Goal: Task Accomplishment & Management: Use online tool/utility

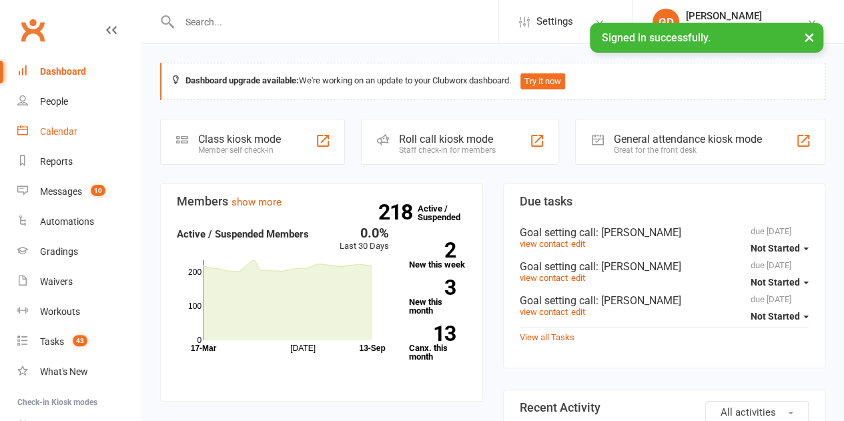
click at [60, 135] on div "Calendar" at bounding box center [58, 131] width 37 height 11
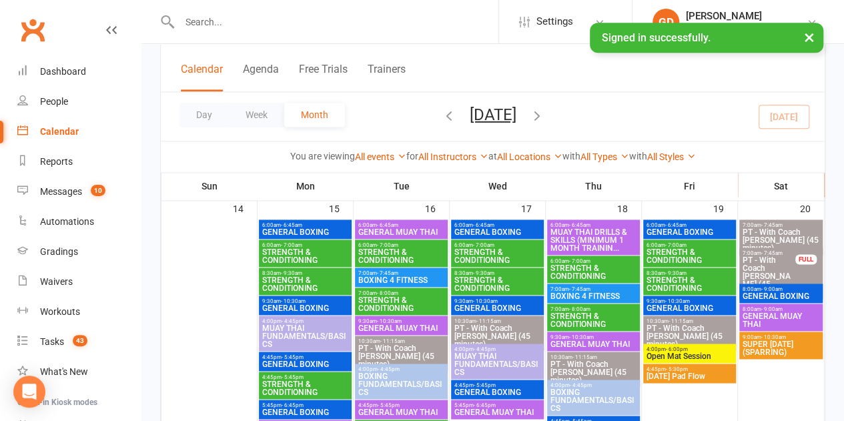
scroll to position [844, 0]
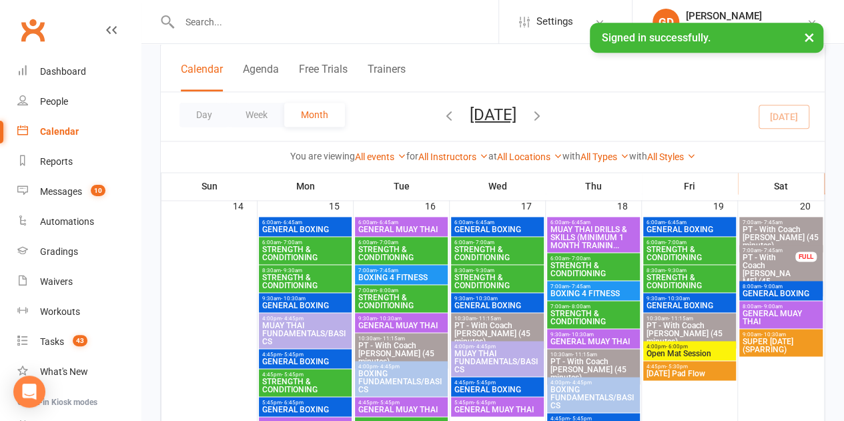
click at [296, 251] on span "STRENGTH & CONDITIONING" at bounding box center [304, 253] width 87 height 16
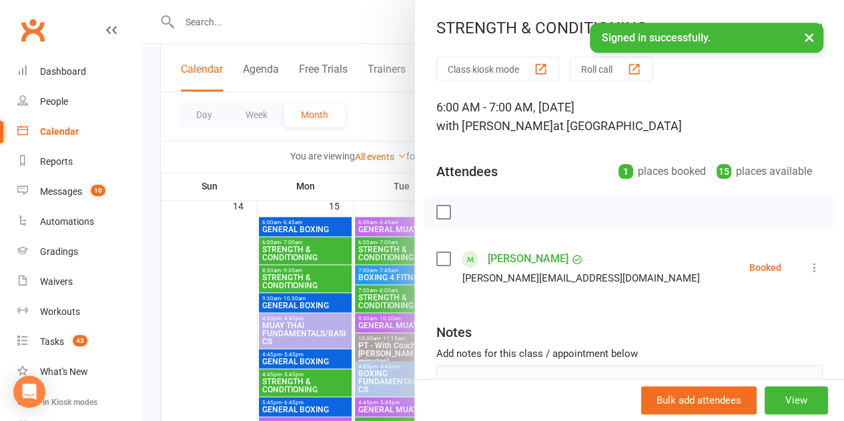
click at [293, 283] on div at bounding box center [492, 210] width 702 height 421
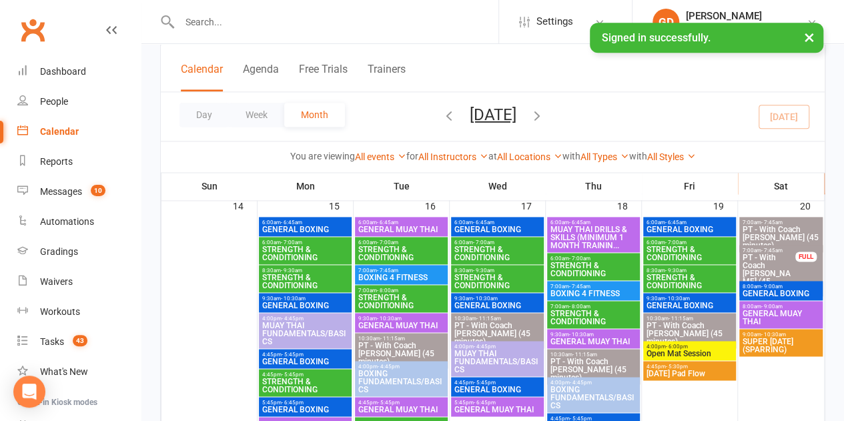
click at [293, 283] on span "STRENGTH & CONDITIONING" at bounding box center [304, 281] width 87 height 16
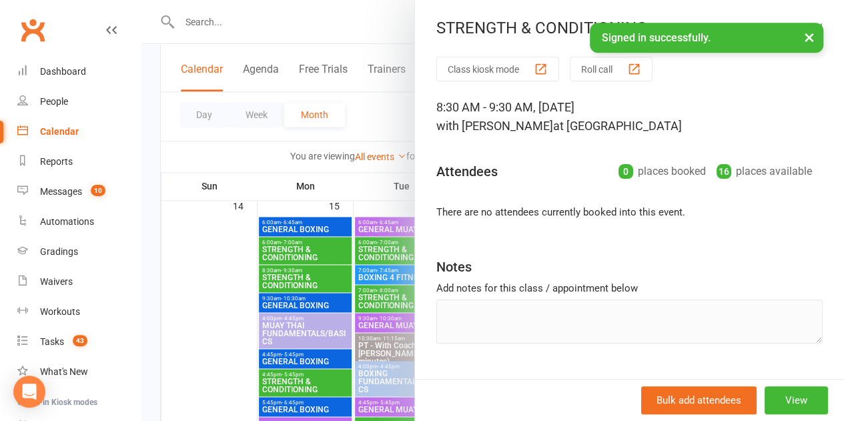
click at [291, 381] on div at bounding box center [492, 210] width 702 height 421
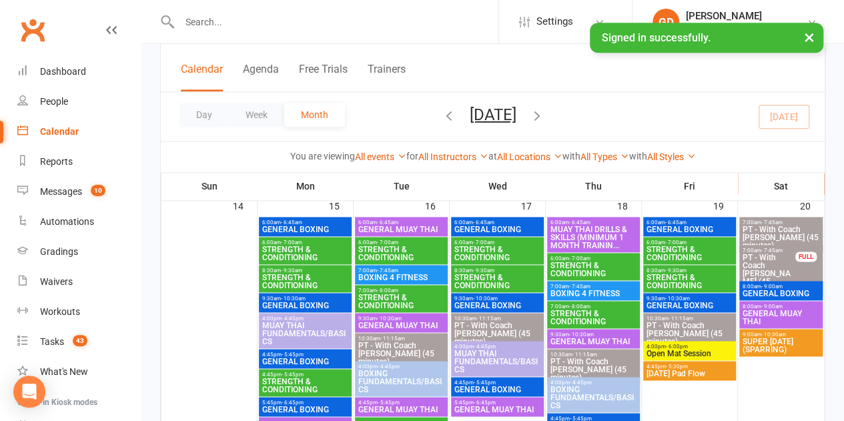
click at [385, 248] on span "STRENGTH & CONDITIONING" at bounding box center [400, 253] width 87 height 16
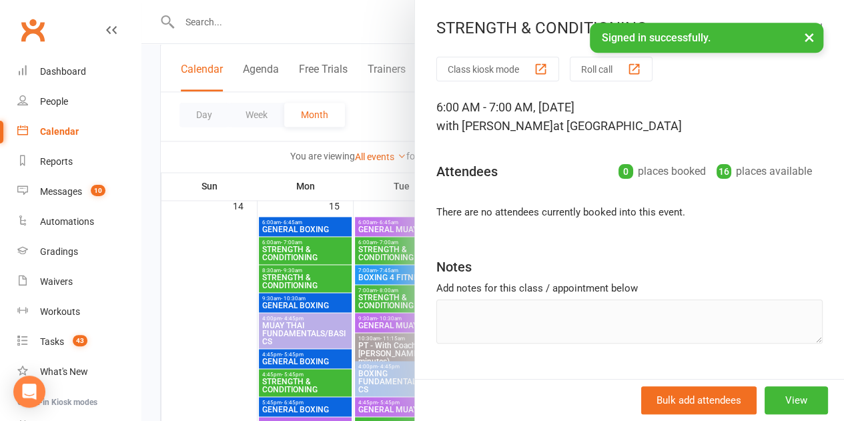
click at [385, 295] on div at bounding box center [492, 210] width 702 height 421
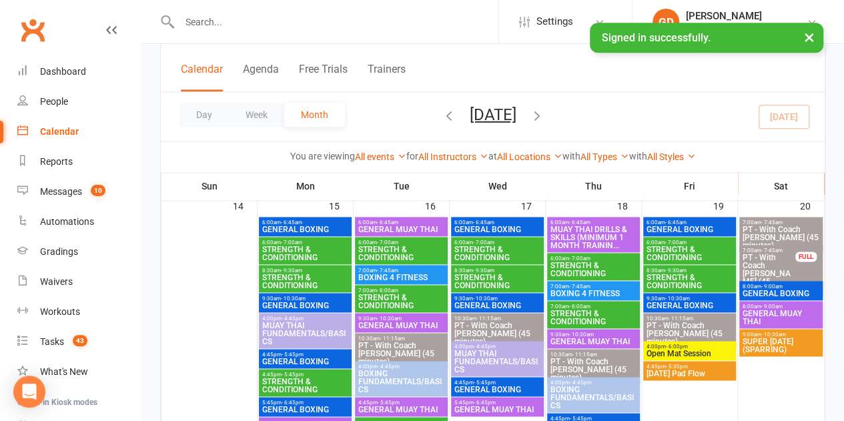
click at [385, 295] on span "STRENGTH & CONDITIONING" at bounding box center [400, 301] width 87 height 16
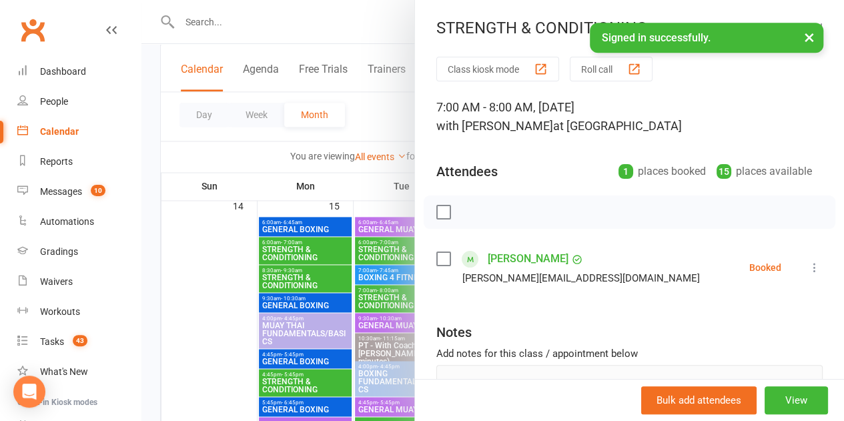
click at [385, 295] on div at bounding box center [492, 210] width 702 height 421
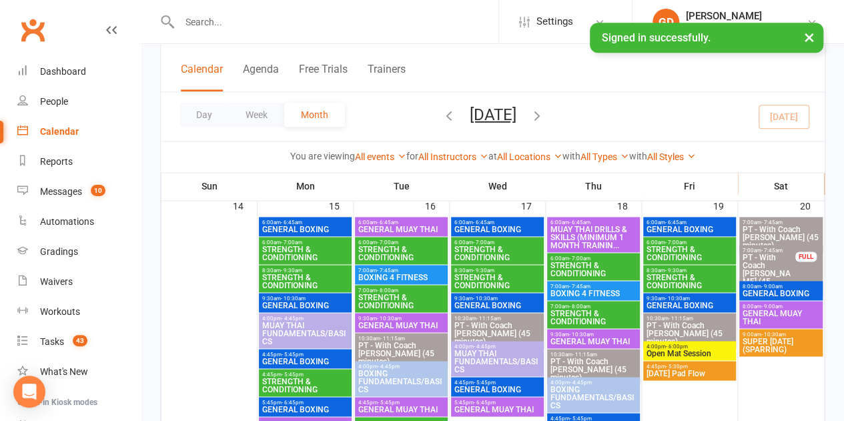
click at [483, 277] on span "STRENGTH & CONDITIONING" at bounding box center [496, 281] width 87 height 16
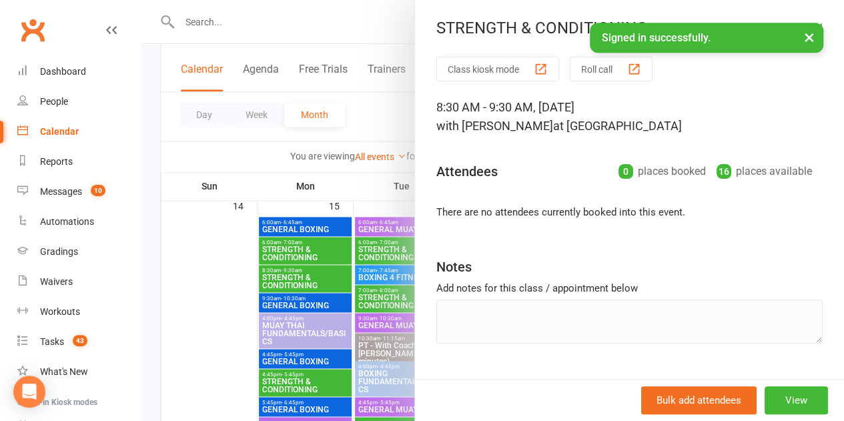
click at [357, 281] on div at bounding box center [492, 210] width 702 height 421
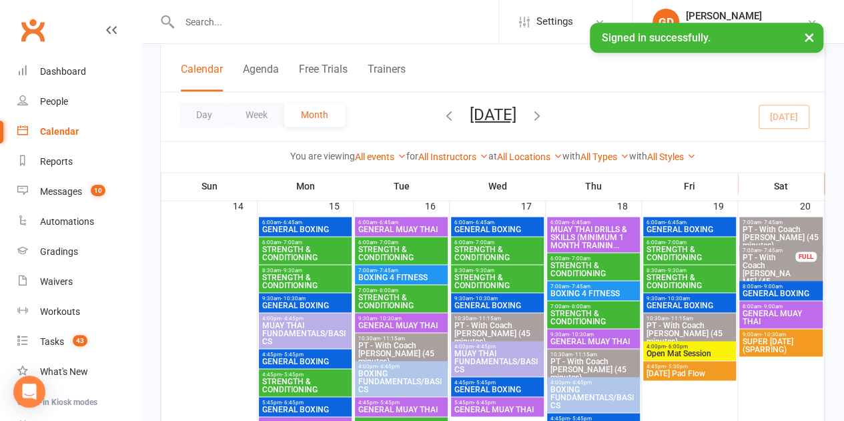
click at [413, 299] on span "STRENGTH & CONDITIONING" at bounding box center [400, 301] width 87 height 16
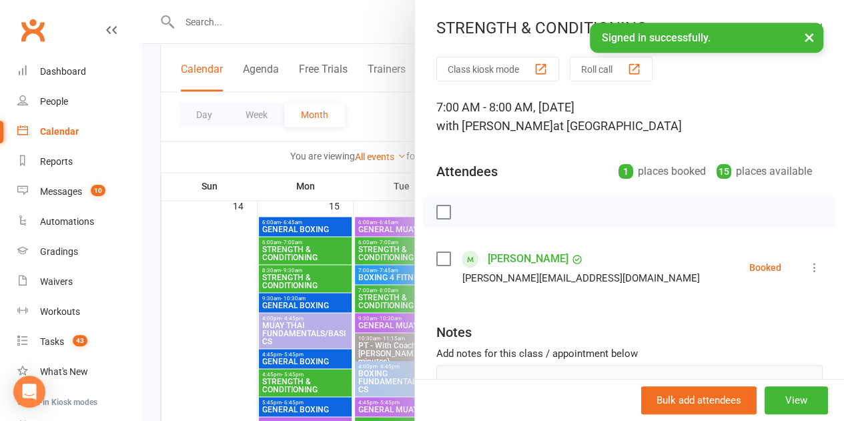
click at [378, 247] on div at bounding box center [492, 210] width 702 height 421
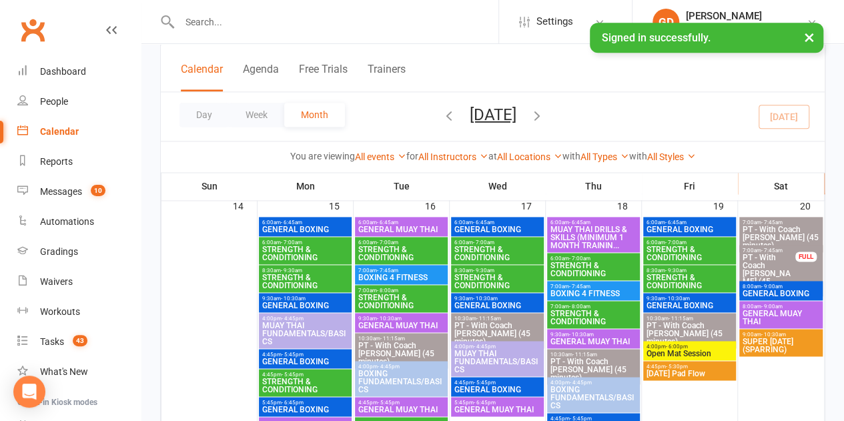
click at [378, 247] on span "STRENGTH & CONDITIONING" at bounding box center [400, 253] width 87 height 16
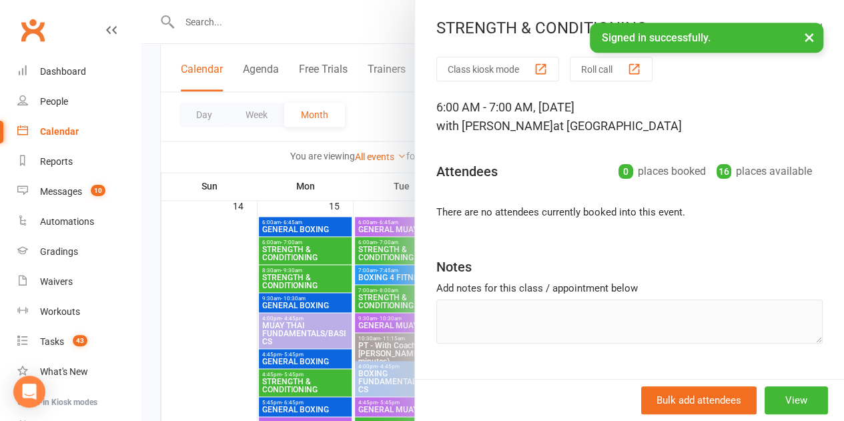
click at [315, 250] on div at bounding box center [492, 210] width 702 height 421
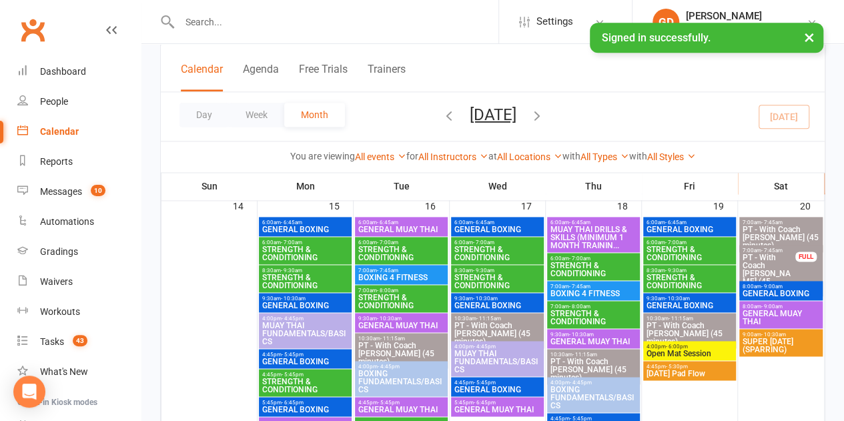
click at [315, 250] on span "STRENGTH & CONDITIONING" at bounding box center [304, 253] width 87 height 16
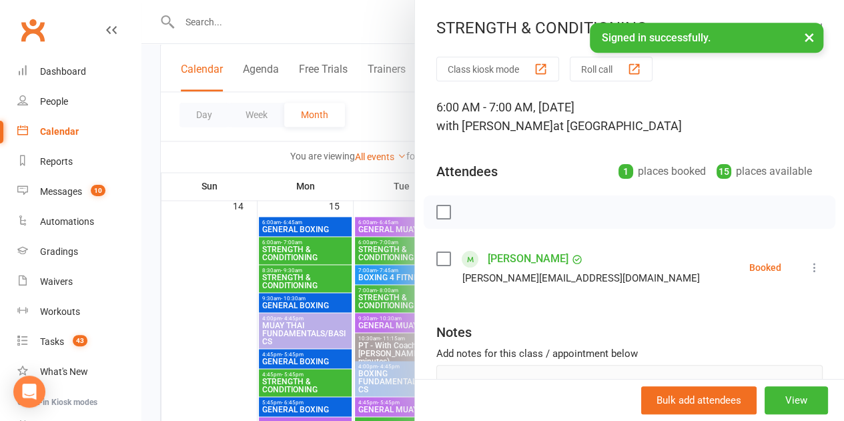
click at [305, 298] on div at bounding box center [492, 210] width 702 height 421
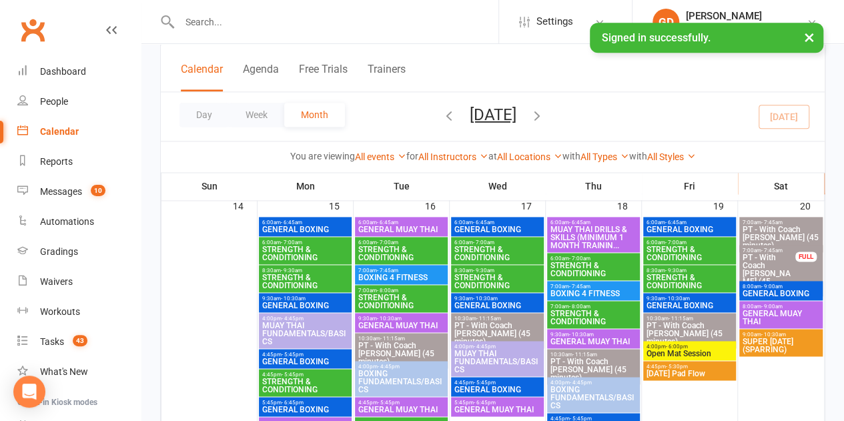
click at [605, 257] on span "6:00am - 7:00am" at bounding box center [592, 258] width 87 height 6
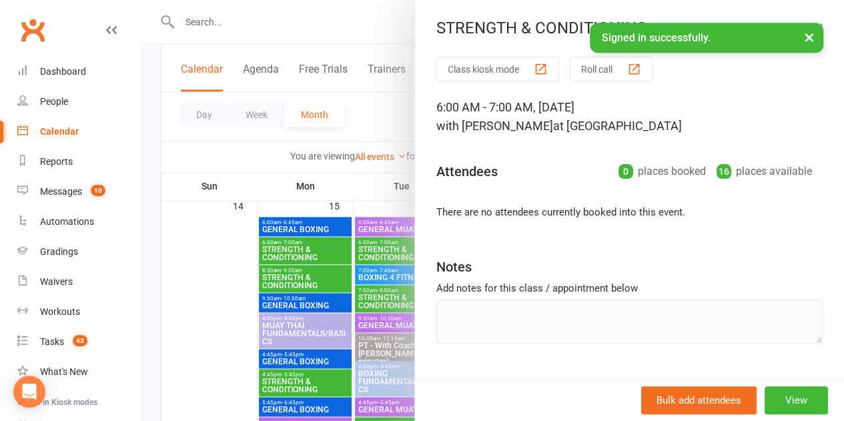
click at [379, 257] on div at bounding box center [492, 210] width 702 height 421
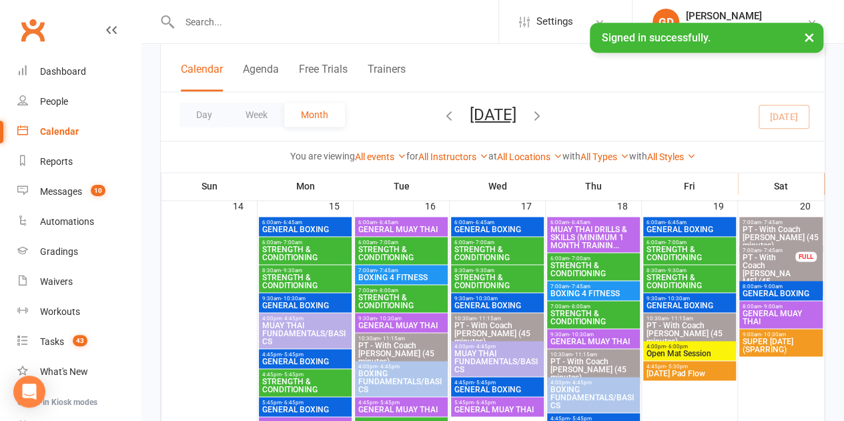
click at [608, 317] on span "STRENGTH & CONDITIONING" at bounding box center [592, 317] width 87 height 16
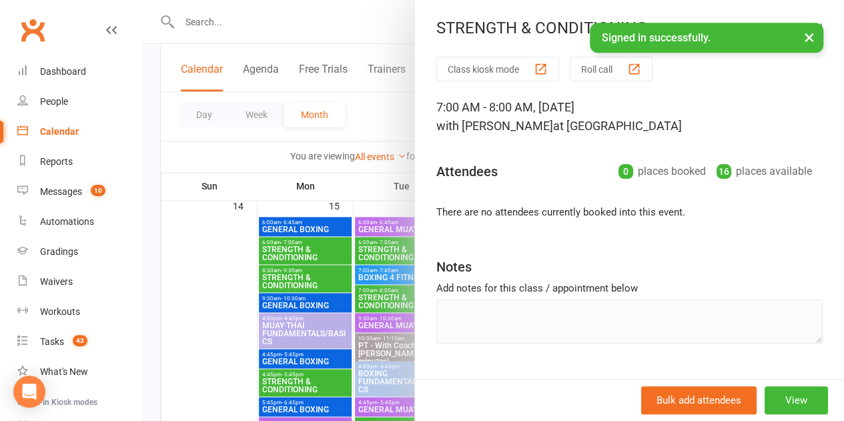
click at [388, 319] on div at bounding box center [492, 210] width 702 height 421
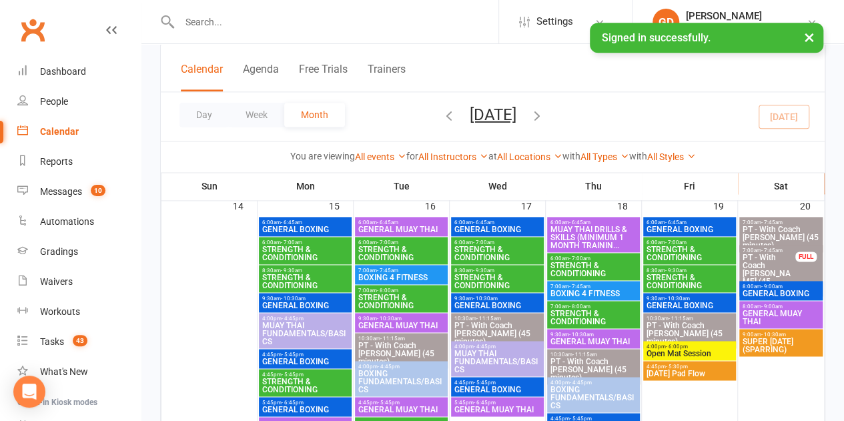
click at [311, 225] on span "GENERAL BOXING" at bounding box center [304, 229] width 87 height 8
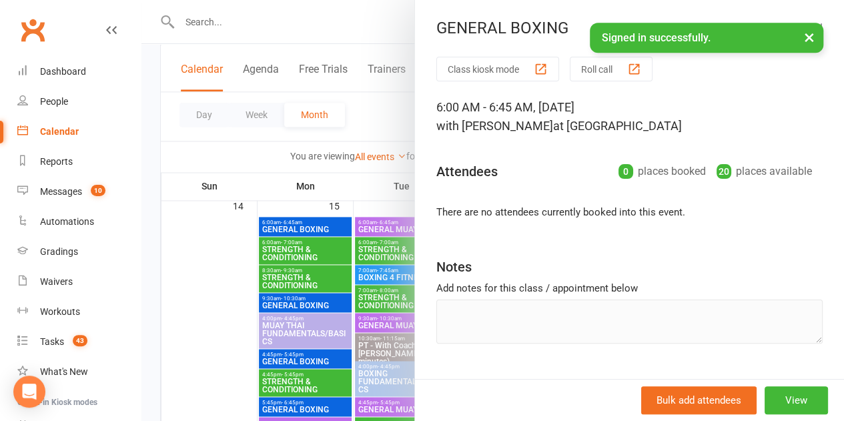
click at [293, 299] on div at bounding box center [492, 210] width 702 height 421
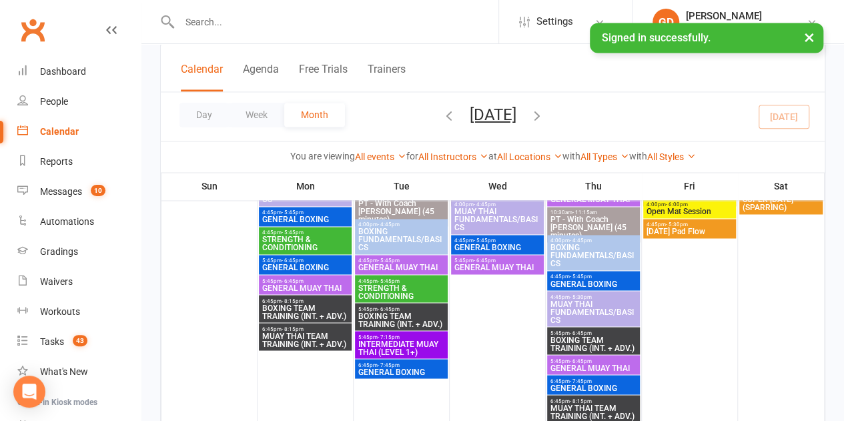
scroll to position [994, 0]
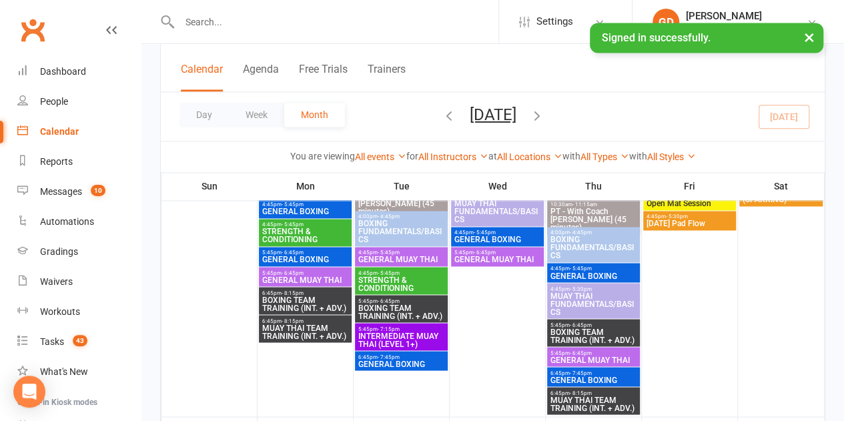
click at [289, 271] on span "- 6:45pm" at bounding box center [292, 272] width 22 height 6
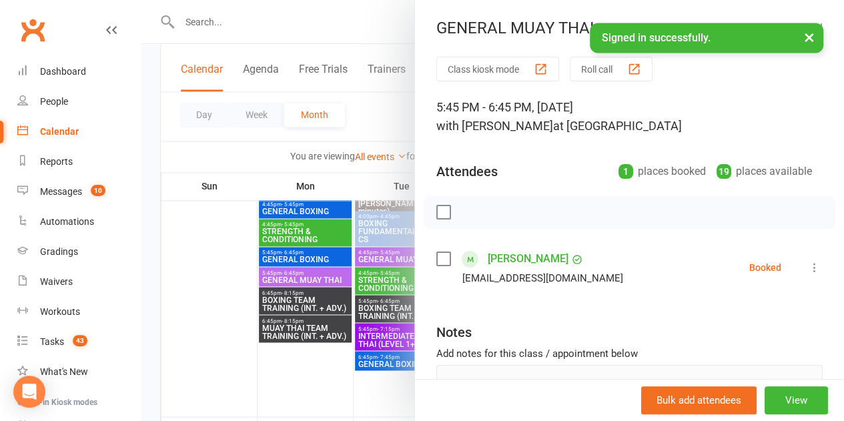
click at [293, 253] on div at bounding box center [492, 210] width 702 height 421
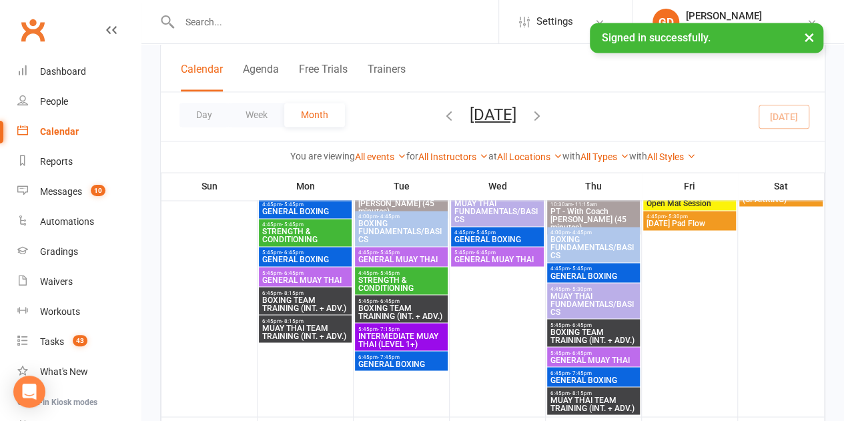
click at [319, 219] on div "4:45pm - 5:45pm STRENGTH & CONDITIONING" at bounding box center [305, 232] width 93 height 27
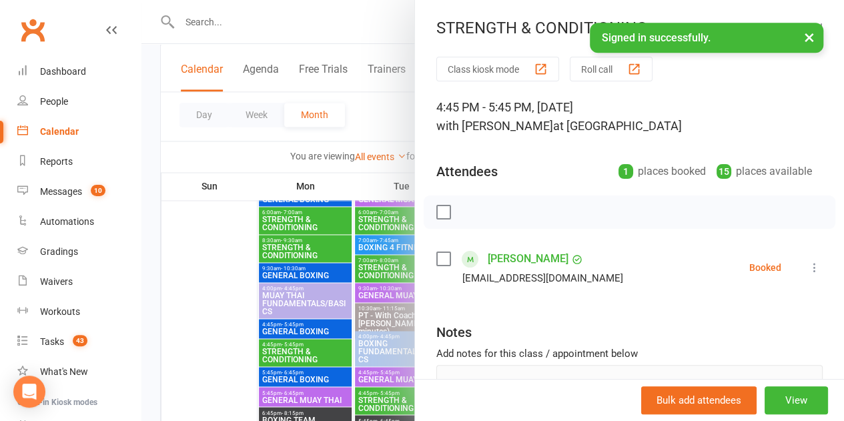
scroll to position [867, 0]
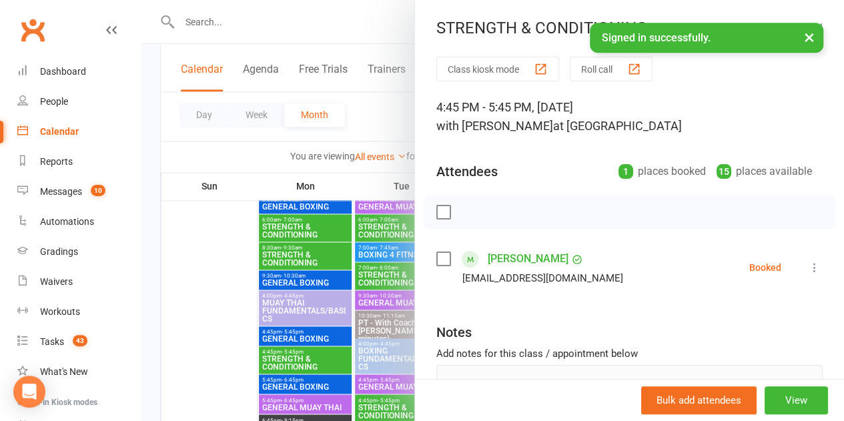
click at [293, 253] on div at bounding box center [492, 210] width 702 height 421
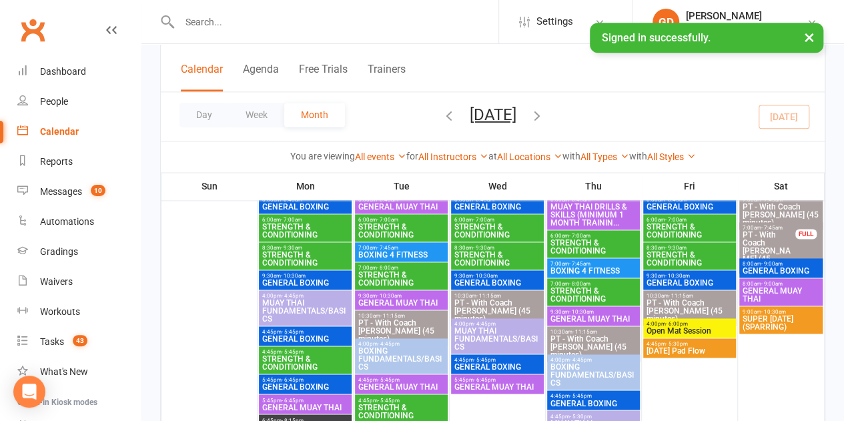
click at [301, 279] on span "GENERAL BOXING" at bounding box center [304, 283] width 87 height 8
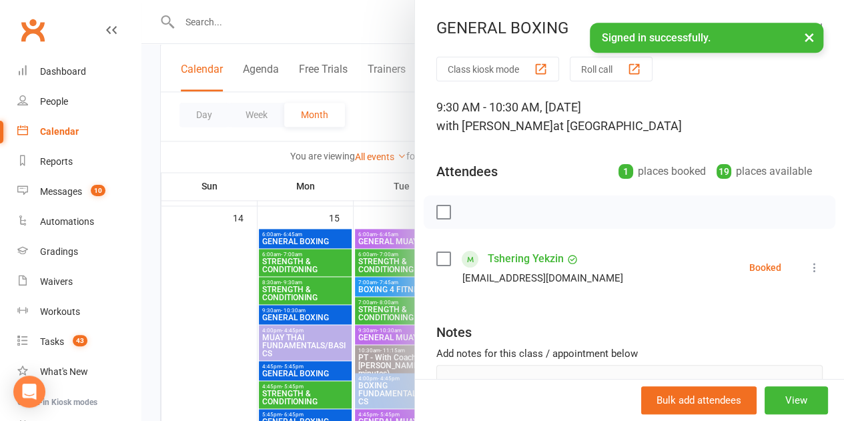
scroll to position [831, 0]
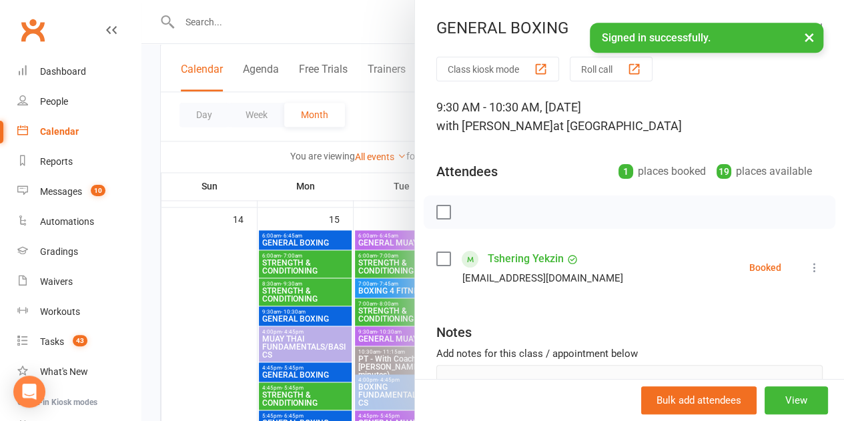
click at [303, 240] on div at bounding box center [492, 210] width 702 height 421
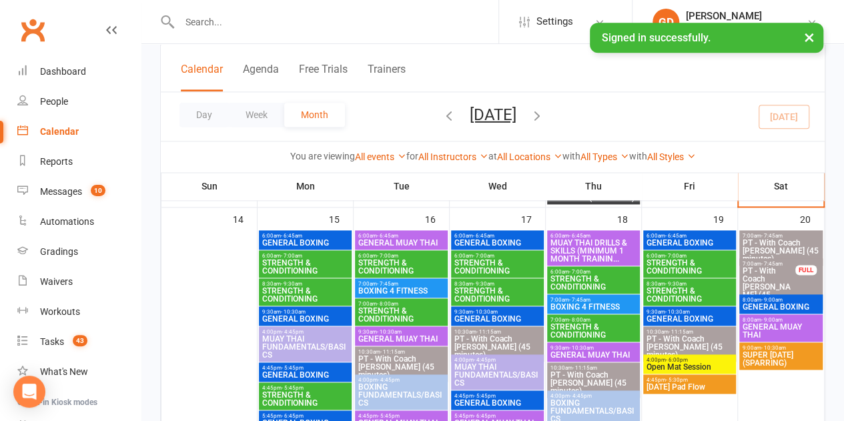
click at [293, 239] on span "GENERAL BOXING" at bounding box center [304, 243] width 87 height 8
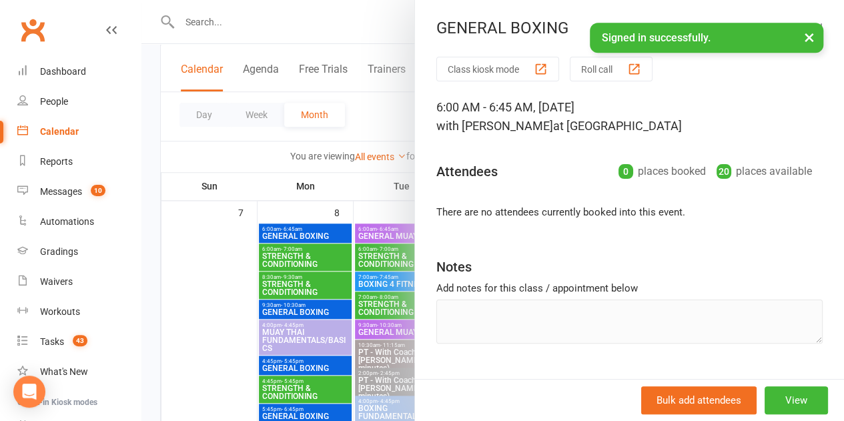
scroll to position [444, 0]
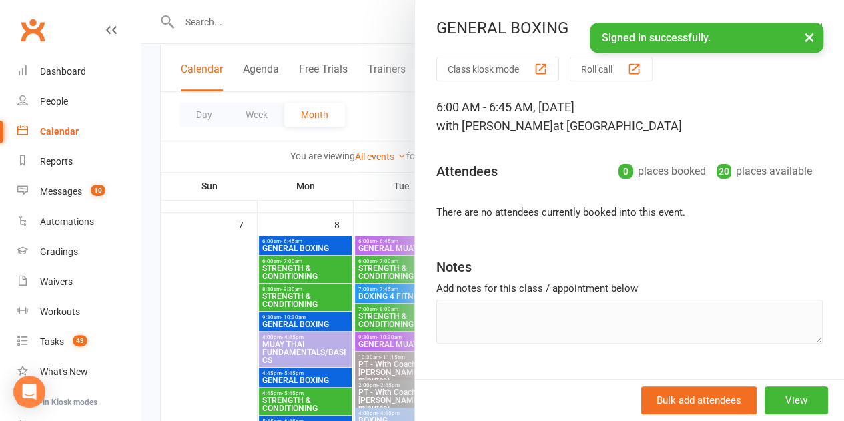
click at [304, 242] on div at bounding box center [492, 210] width 702 height 421
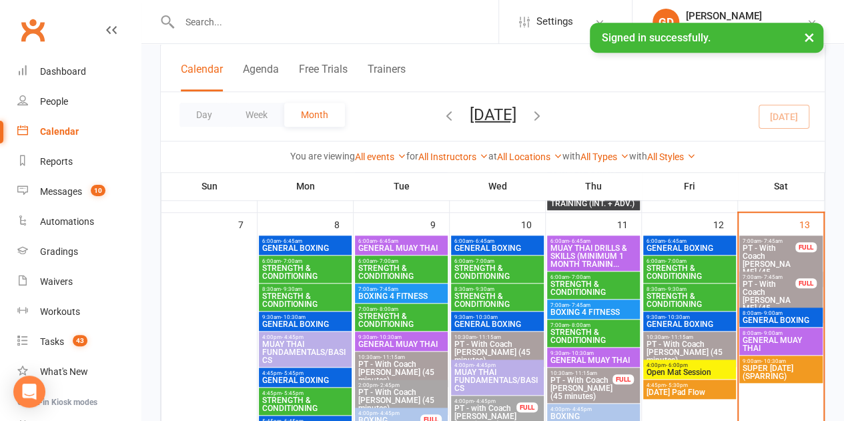
click at [285, 246] on span "GENERAL BOXING" at bounding box center [304, 248] width 87 height 8
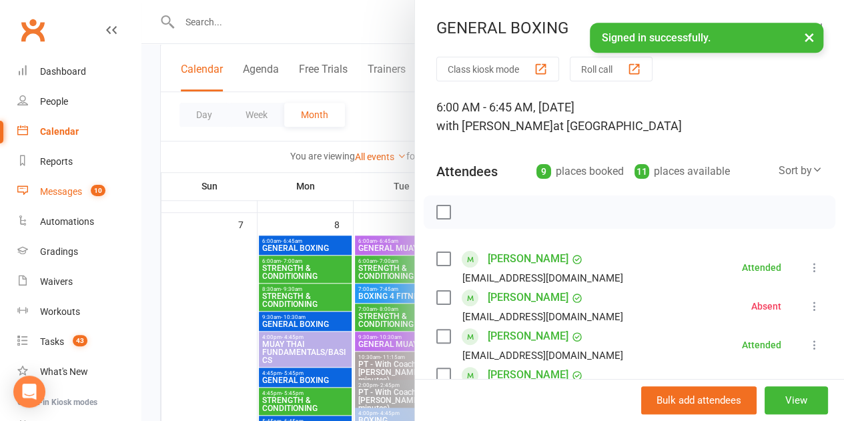
click at [46, 185] on link "Messages 10" at bounding box center [78, 192] width 123 height 30
